Goal: Transaction & Acquisition: Purchase product/service

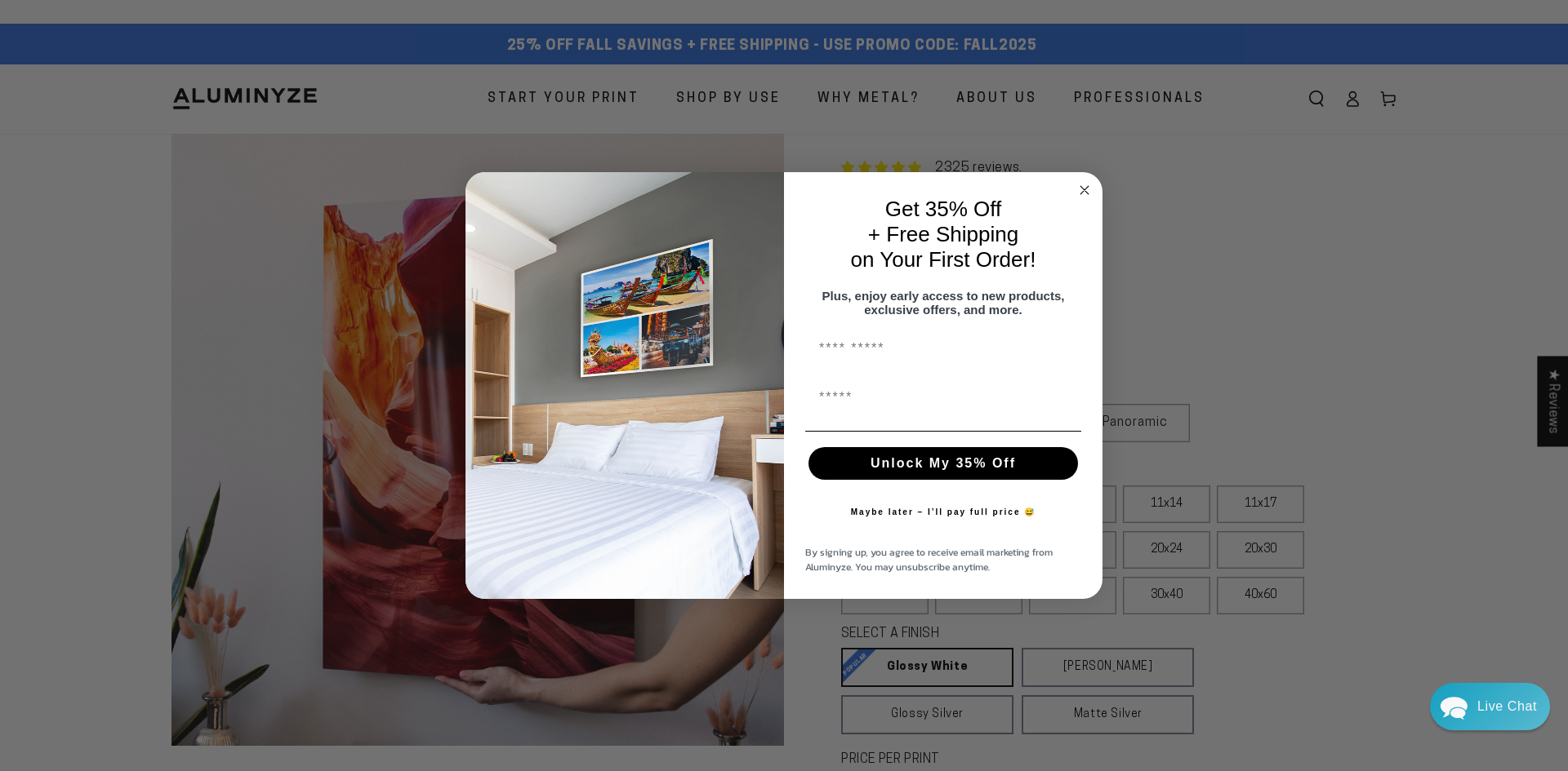
select select "**********"
click at [1082, 186] on icon "Close dialog" at bounding box center [1084, 190] width 8 height 8
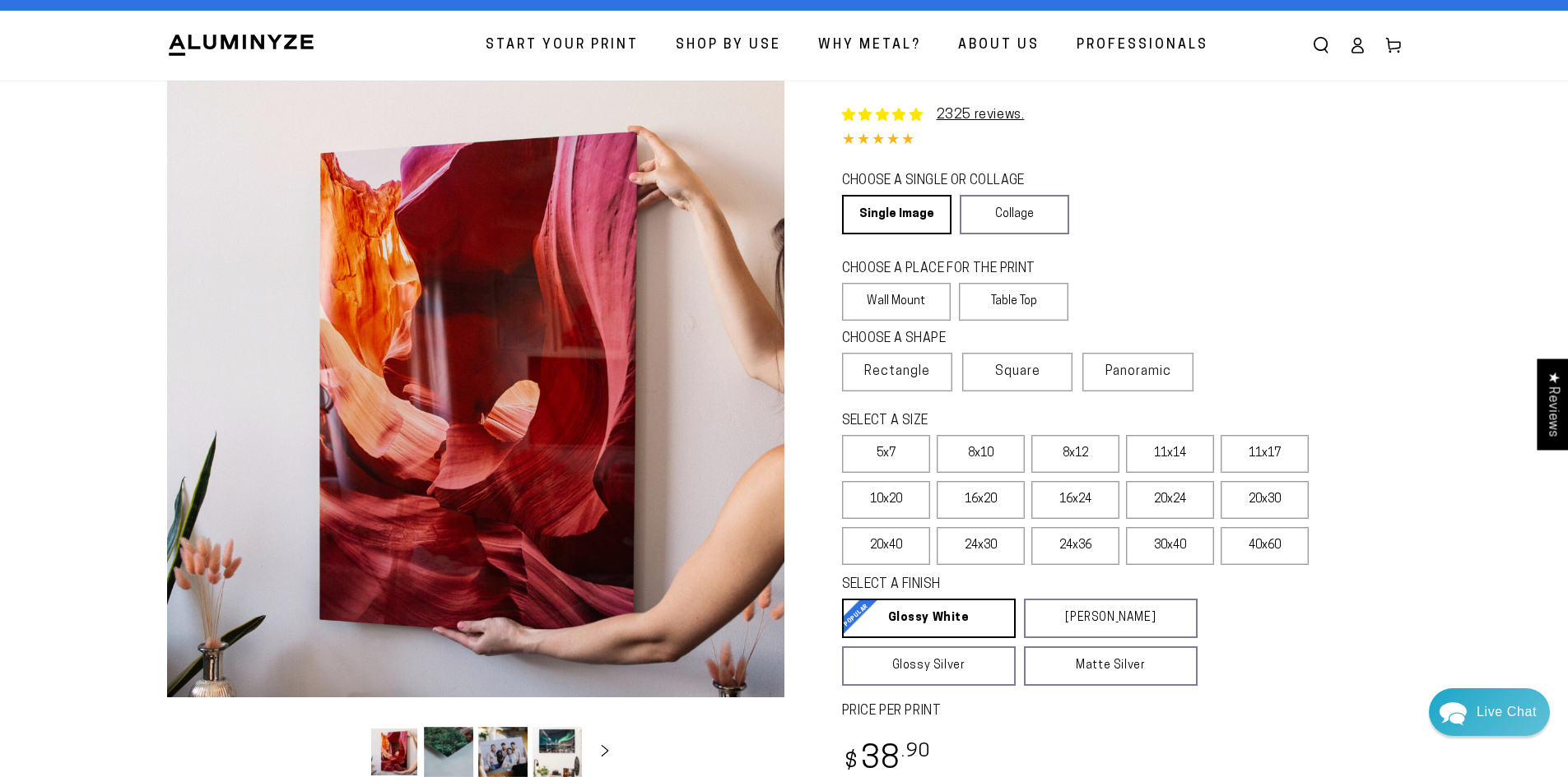
scroll to position [82, 0]
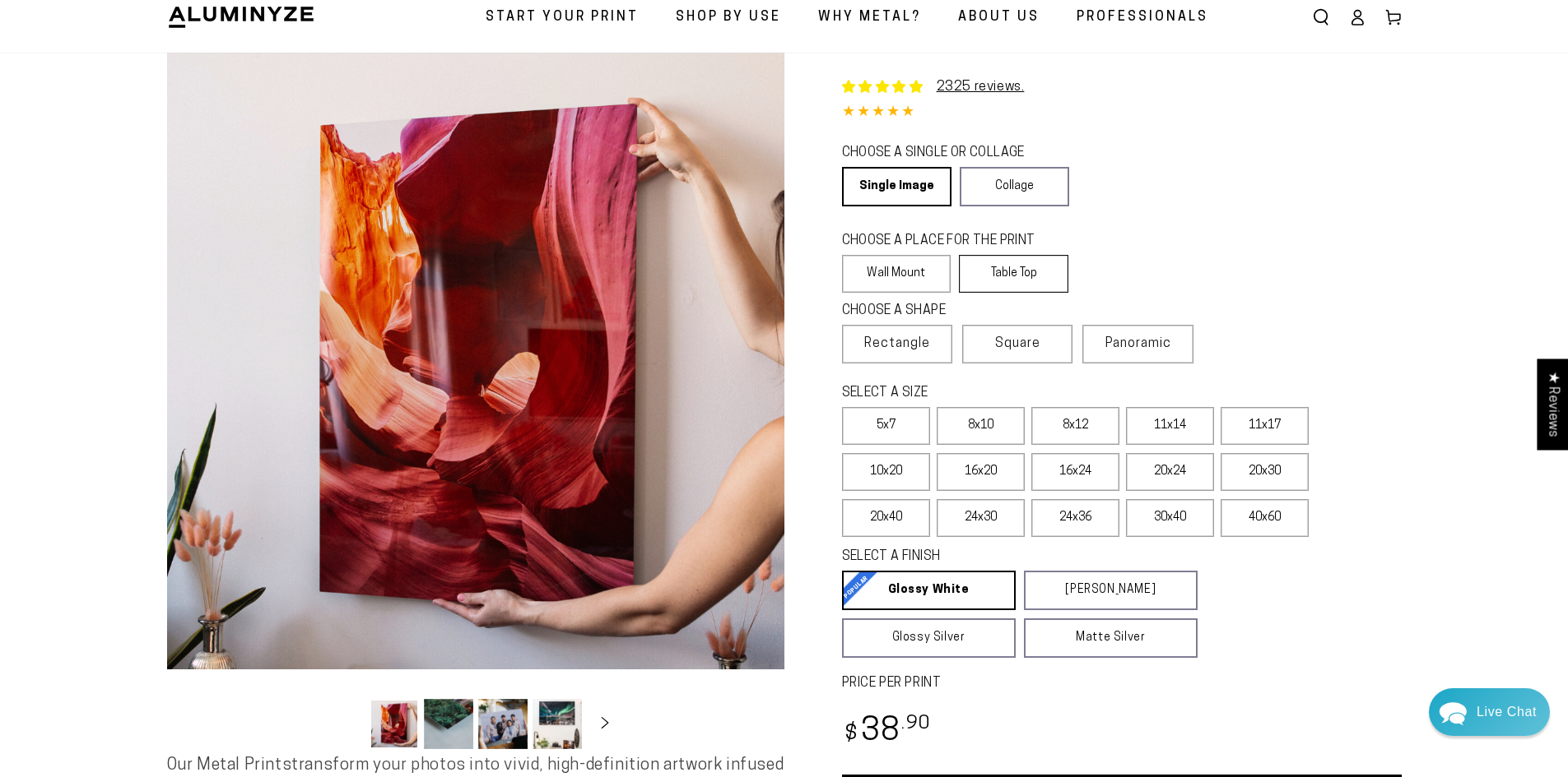
click at [1008, 269] on label "Table Top" at bounding box center [1013, 274] width 109 height 38
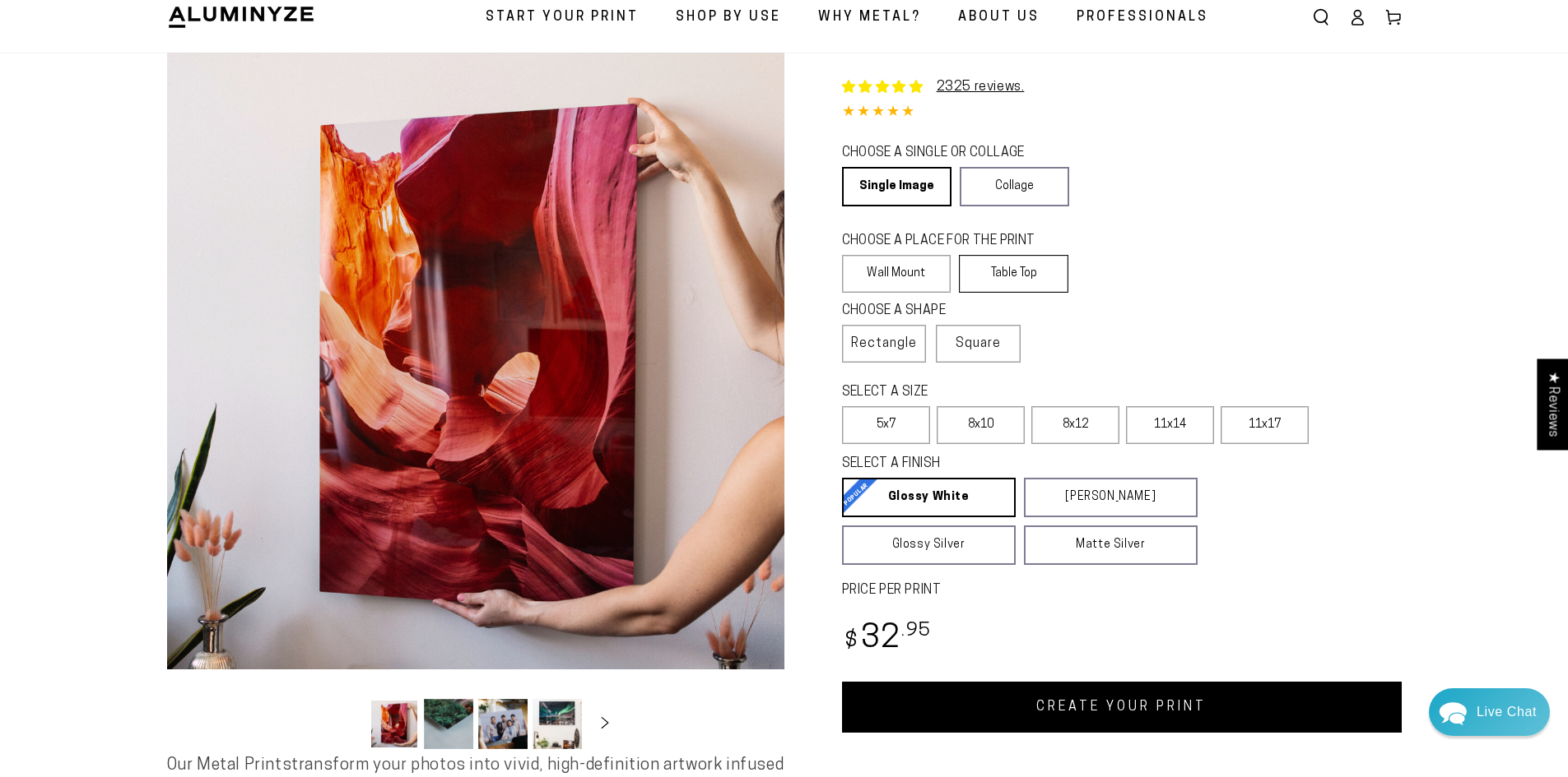
click at [1053, 271] on label "Table Top" at bounding box center [1013, 274] width 109 height 38
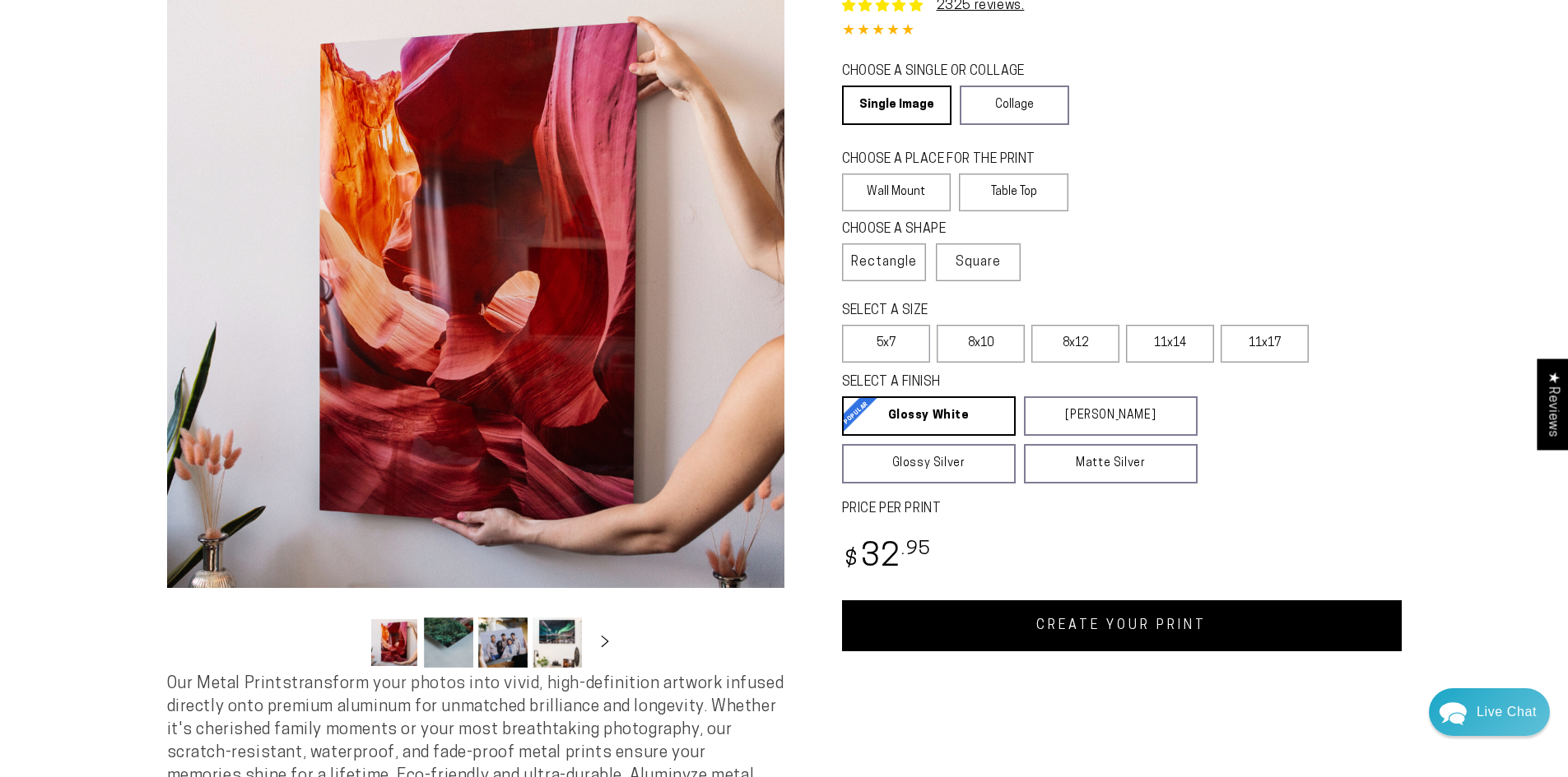
scroll to position [164, 0]
click at [976, 257] on span "Square" at bounding box center [977, 261] width 45 height 19
click at [877, 258] on span "Rectangle" at bounding box center [884, 261] width 66 height 19
click at [980, 338] on label "8x10" at bounding box center [981, 343] width 88 height 38
click at [893, 340] on label "5x7" at bounding box center [886, 343] width 88 height 38
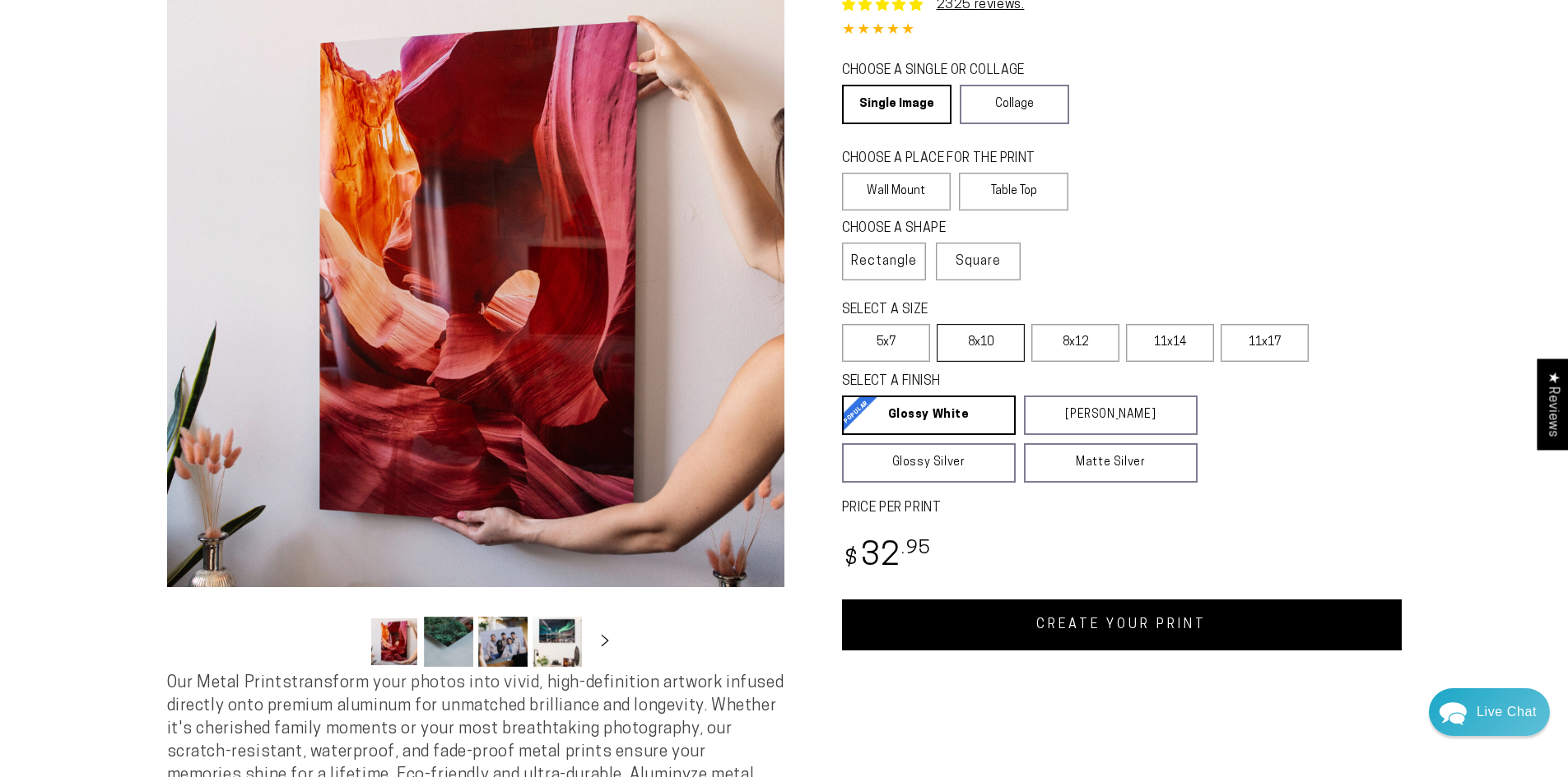
click at [977, 341] on label "8x10" at bounding box center [981, 343] width 88 height 38
click at [1115, 628] on link "CREATE YOUR PRINT" at bounding box center [1121, 625] width 559 height 51
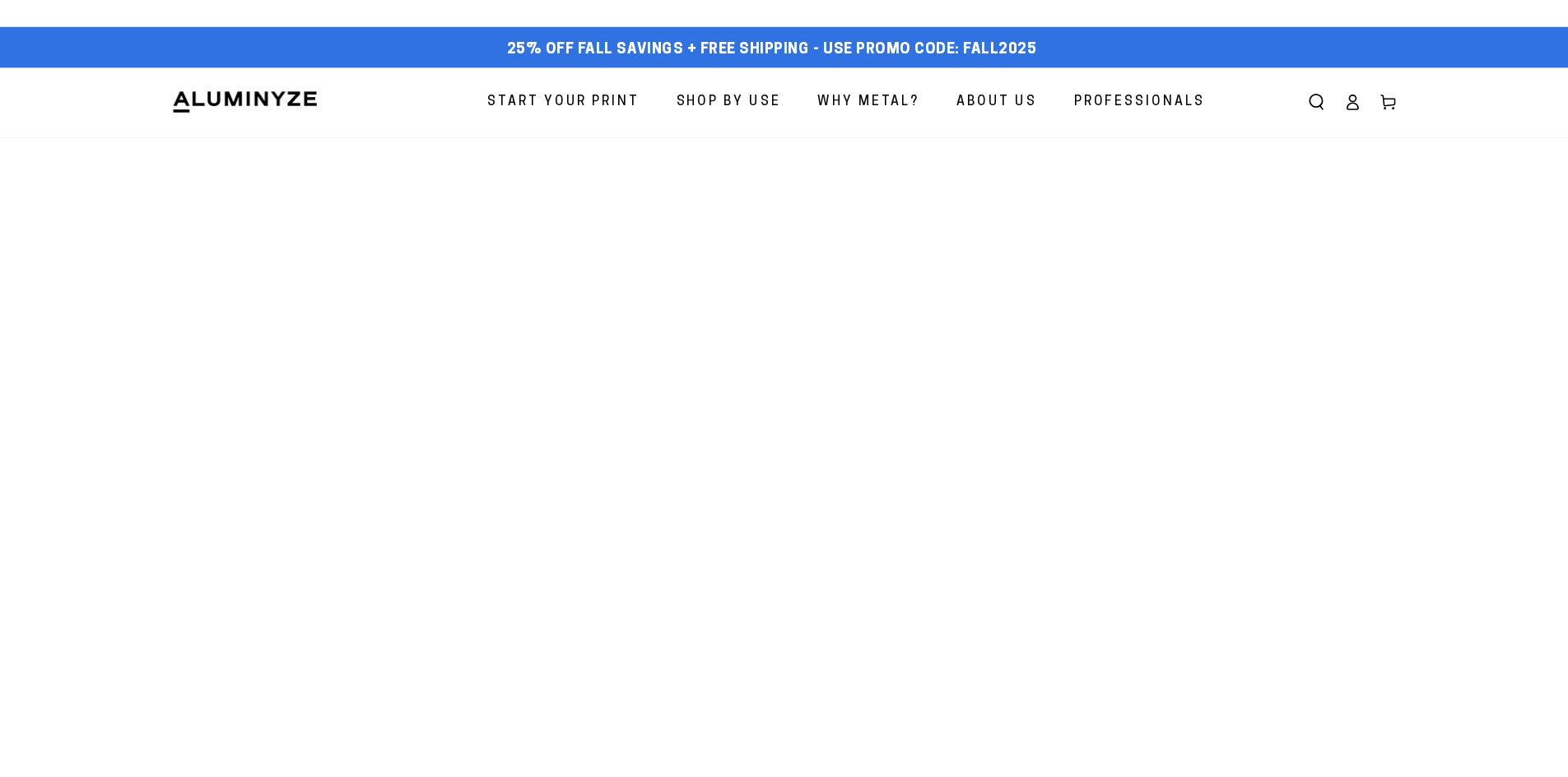
scroll to position [164, 0]
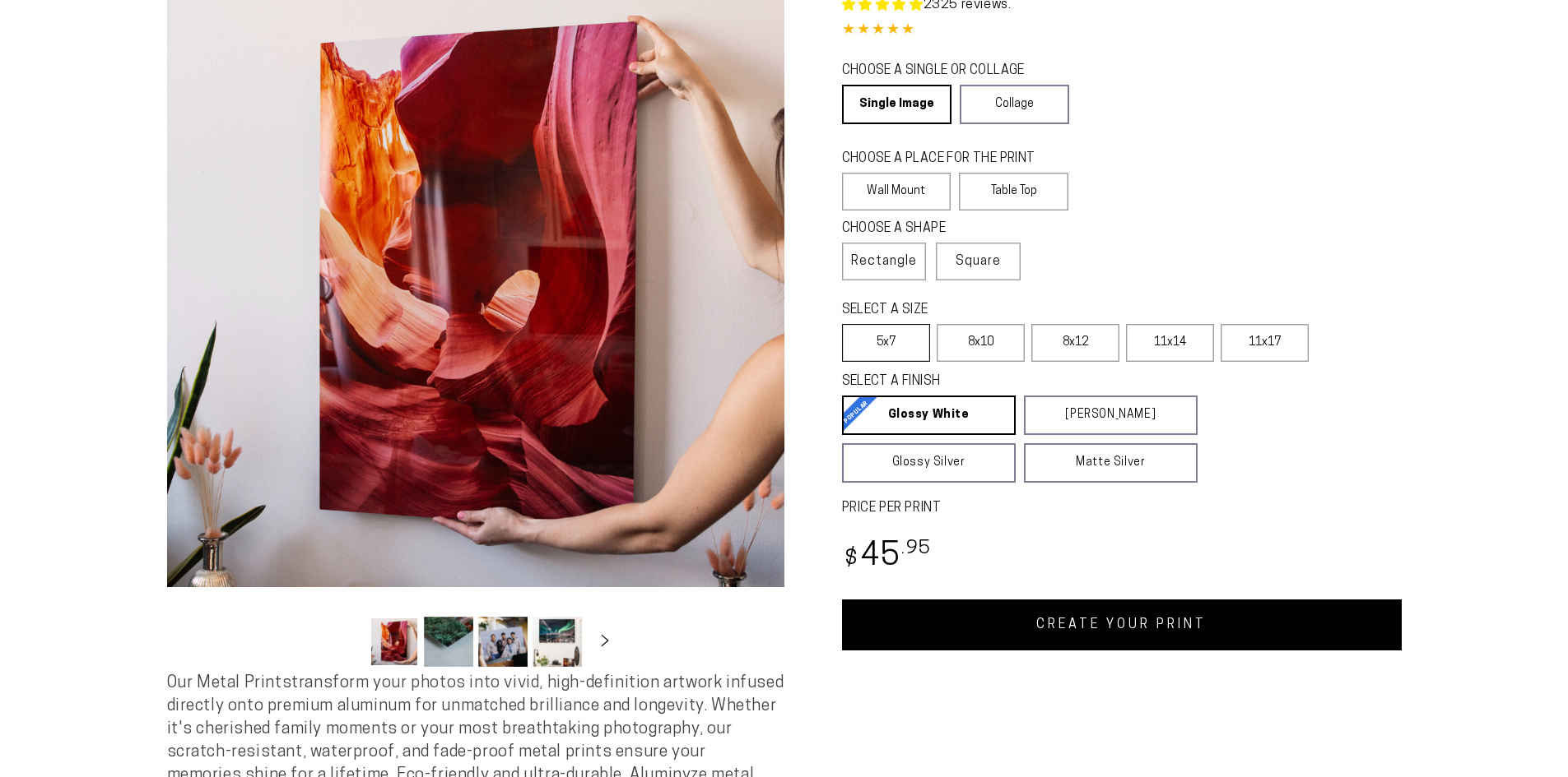
select select "**********"
click at [891, 339] on label "5x7" at bounding box center [886, 343] width 88 height 38
